Goal: Task Accomplishment & Management: Manage account settings

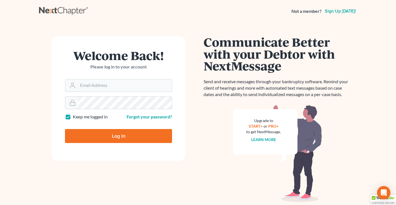
type input "[EMAIL_ADDRESS][DOMAIN_NAME]"
click at [93, 131] on input "Log In" at bounding box center [118, 136] width 107 height 14
type input "Thinking..."
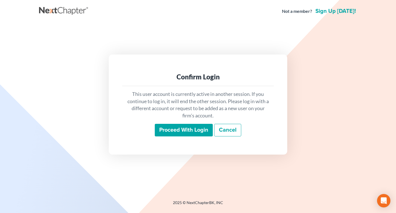
click at [187, 125] on input "Proceed with login" at bounding box center [184, 130] width 58 height 13
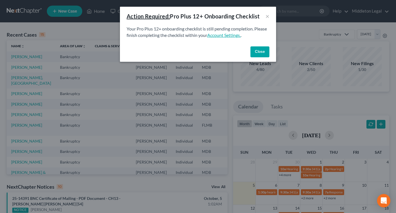
click at [234, 37] on link "Account Settings." at bounding box center [224, 34] width 34 height 5
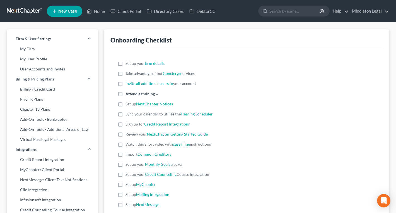
click at [126, 64] on label "Set up your firm details" at bounding box center [145, 64] width 39 height 6
click at [128, 64] on input "Set up your firm details" at bounding box center [130, 63] width 4 height 4
checkbox input "true"
click at [126, 73] on label "Take advantage of our Concierge services." at bounding box center [161, 74] width 70 height 6
click at [128, 73] on input "Take advantage of our Concierge services." at bounding box center [130, 73] width 4 height 4
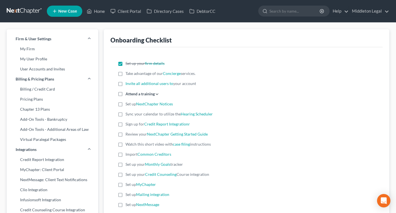
checkbox input "true"
click at [126, 85] on label "Invite all additional users to your account" at bounding box center [161, 84] width 71 height 6
click at [128, 84] on input "Invite all additional users to your account" at bounding box center [130, 83] width 4 height 4
checkbox input "true"
click at [126, 95] on label "Attend a training Register for the next live training on July 10, 2020 View a r…" at bounding box center [143, 94] width 34 height 6
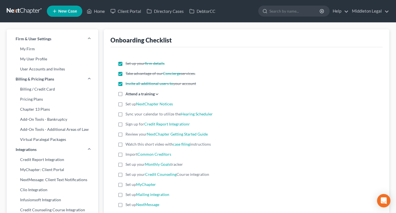
click at [128, 94] on input "Attend a training Register for the next live training on July 10, 2020 View a r…" at bounding box center [130, 93] width 4 height 4
checkbox input "true"
click at [126, 104] on label "Set up NextChapter Notices" at bounding box center [149, 104] width 47 height 6
click at [128, 104] on input "Set up NextChapter Notices" at bounding box center [130, 103] width 4 height 4
checkbox input "true"
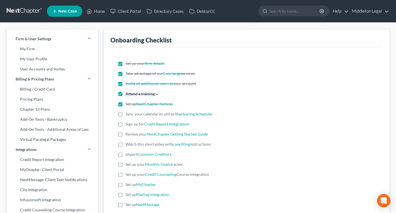
click at [126, 115] on label "Sync your calendar to utilize the Hearing Scheduler" at bounding box center [169, 114] width 87 height 6
click at [128, 115] on input "Sync your calendar to utilize the Hearing Scheduler" at bounding box center [130, 113] width 4 height 4
checkbox input "true"
click at [126, 125] on label "Sign up for Credit Report Integrationr" at bounding box center [158, 124] width 64 height 6
click at [128, 125] on input "Sign up for Credit Report Integrationr" at bounding box center [130, 123] width 4 height 4
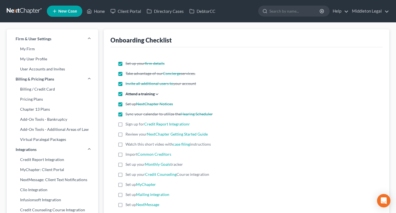
checkbox input "true"
click at [126, 134] on label "Review your NextChapter Getting Started Guide" at bounding box center [167, 134] width 82 height 6
click at [128, 134] on input "Review your NextChapter Getting Started Guide" at bounding box center [130, 133] width 4 height 4
checkbox input "true"
click at [126, 143] on label "Watch this short video with case filing instructions" at bounding box center [168, 144] width 85 height 6
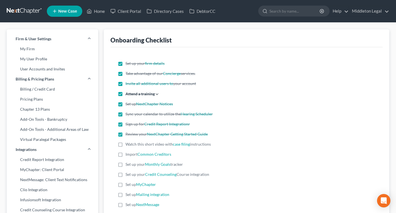
click at [128, 143] on input "Watch this short video with case filing instructions" at bounding box center [130, 143] width 4 height 4
checkbox input "true"
click at [126, 154] on label "Import Common Creditors" at bounding box center [149, 154] width 46 height 6
click at [128, 154] on input "Import Common Creditors" at bounding box center [130, 153] width 4 height 4
checkbox input "true"
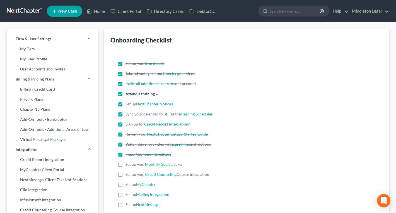
click at [126, 164] on label "Set up your Monthly Goals tracker" at bounding box center [155, 164] width 58 height 6
click at [128, 164] on input "Set up your Monthly Goals tracker" at bounding box center [130, 163] width 4 height 4
checkbox input "true"
click at [126, 175] on label "Set up your Credit Counseling Course integration" at bounding box center [168, 174] width 84 height 6
click at [128, 175] on input "Set up your Credit Counseling Course integration" at bounding box center [130, 173] width 4 height 4
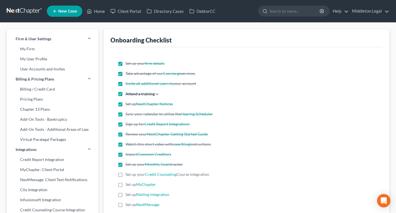
checkbox input "true"
click at [126, 184] on label "Set up MyChapter" at bounding box center [141, 184] width 30 height 6
click at [128, 184] on input "Set up MyChapter" at bounding box center [130, 183] width 4 height 4
checkbox input "true"
click at [126, 195] on label "Set up Mailing integration" at bounding box center [148, 195] width 44 height 6
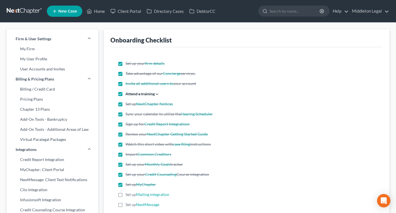
click at [128, 195] on input "Set up Mailing integration" at bounding box center [130, 194] width 4 height 4
checkbox input "true"
click at [126, 205] on label "Set up NextMessage" at bounding box center [143, 205] width 34 height 6
click at [128, 205] on input "Set up NextMessage" at bounding box center [130, 204] width 4 height 4
checkbox input "true"
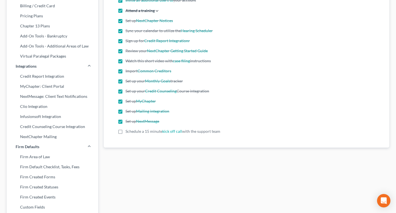
scroll to position [83, 0]
click at [126, 133] on label "Schedule a 15 minute kick off call with the support team" at bounding box center [173, 131] width 95 height 6
click at [128, 132] on input "Schedule a 15 minute kick off call with the support team" at bounding box center [130, 130] width 4 height 4
checkbox input "true"
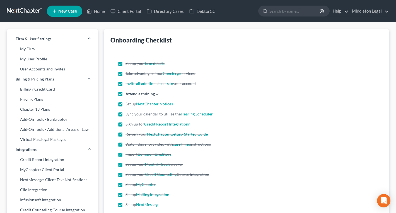
scroll to position [0, 0]
click at [31, 14] on link at bounding box center [25, 11] width 36 height 10
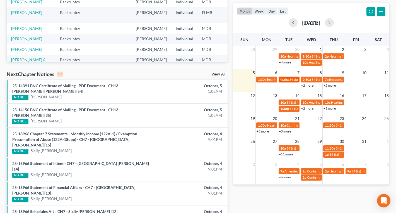
scroll to position [114, 0]
